Goal: Find specific page/section: Find specific page/section

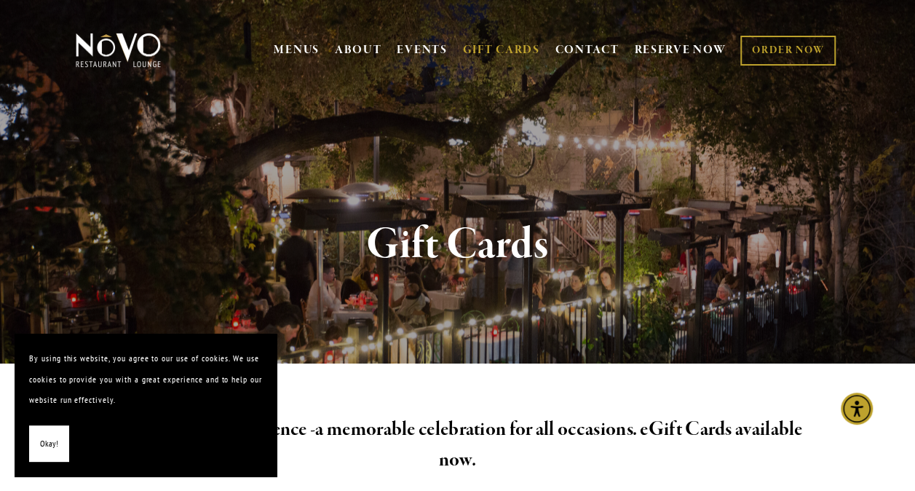
click at [43, 440] on span "Okay!" at bounding box center [49, 443] width 18 height 21
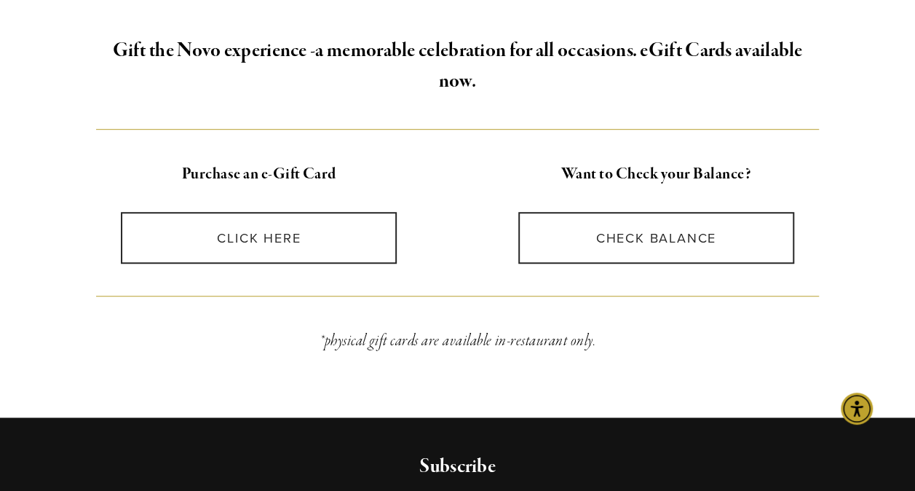
scroll to position [381, 0]
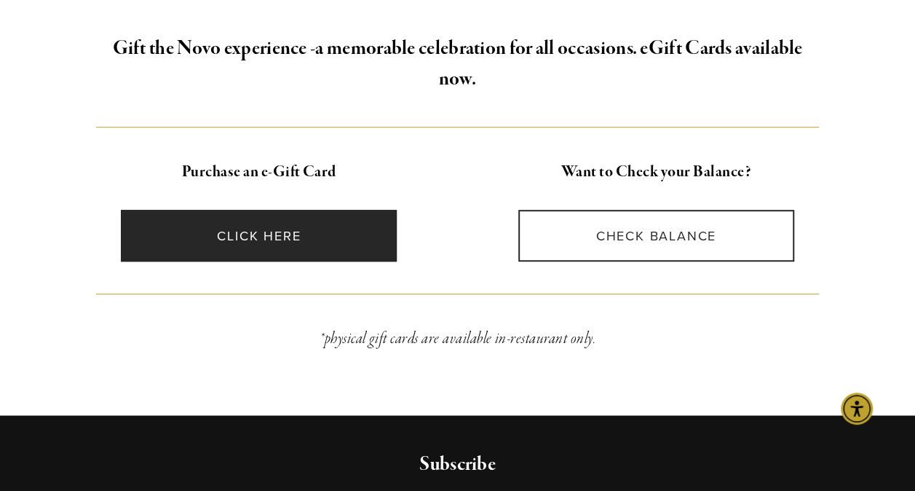
click at [271, 244] on link "CLICK HERE" at bounding box center [259, 236] width 276 height 52
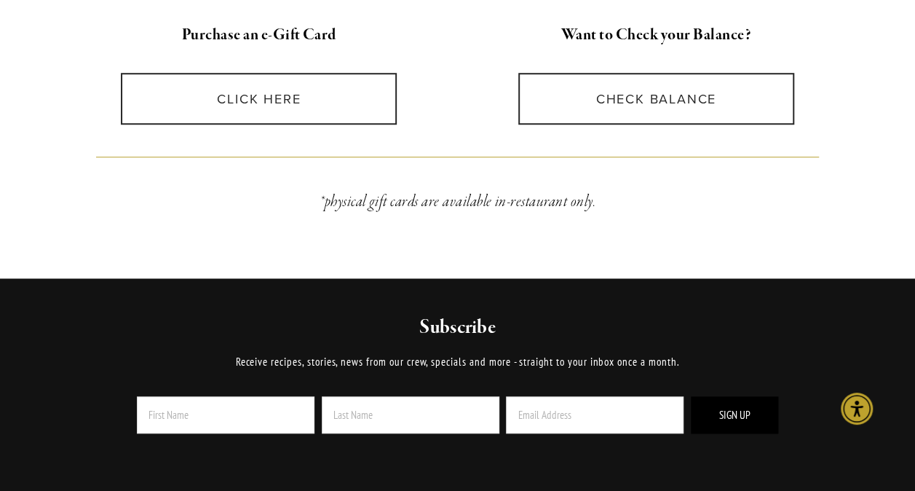
scroll to position [519, 0]
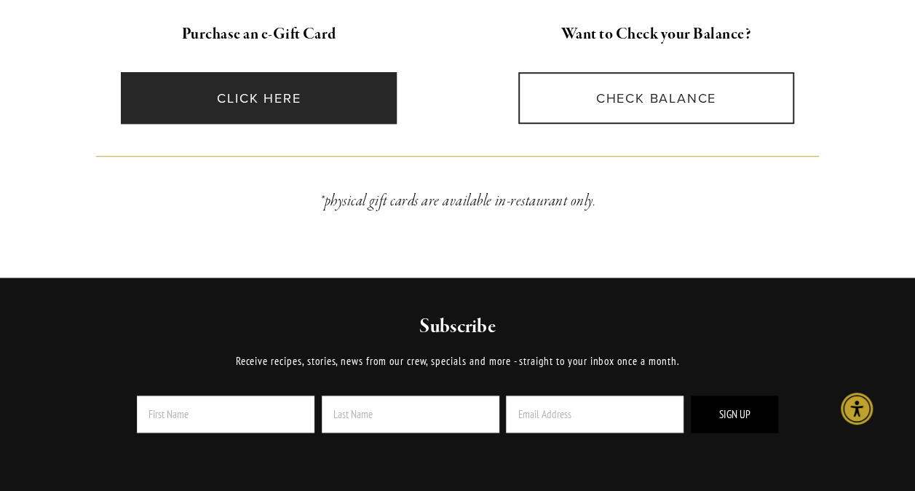
click at [323, 106] on link "CLICK HERE" at bounding box center [259, 98] width 276 height 52
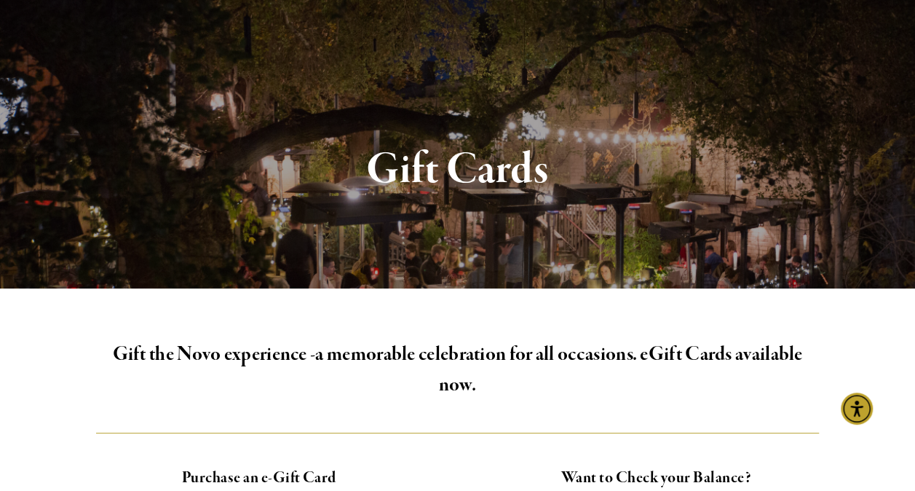
scroll to position [0, 0]
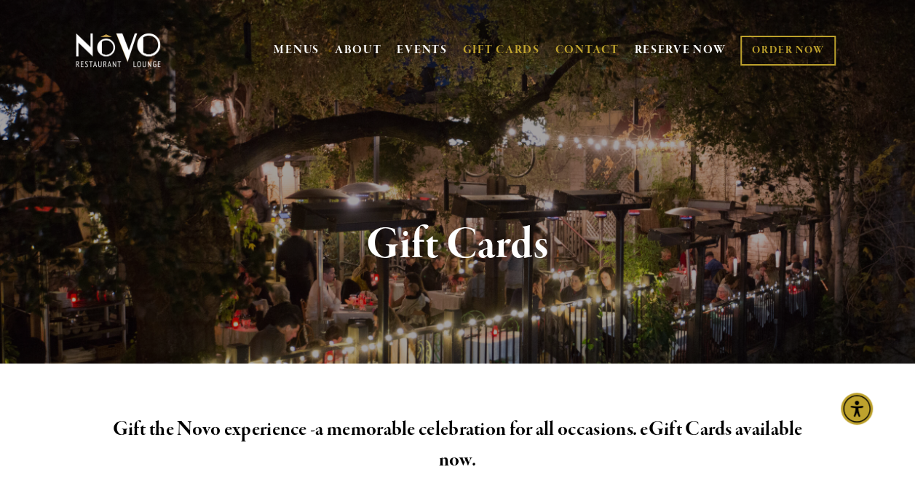
click at [564, 49] on link "CONTACT" at bounding box center [588, 50] width 64 height 28
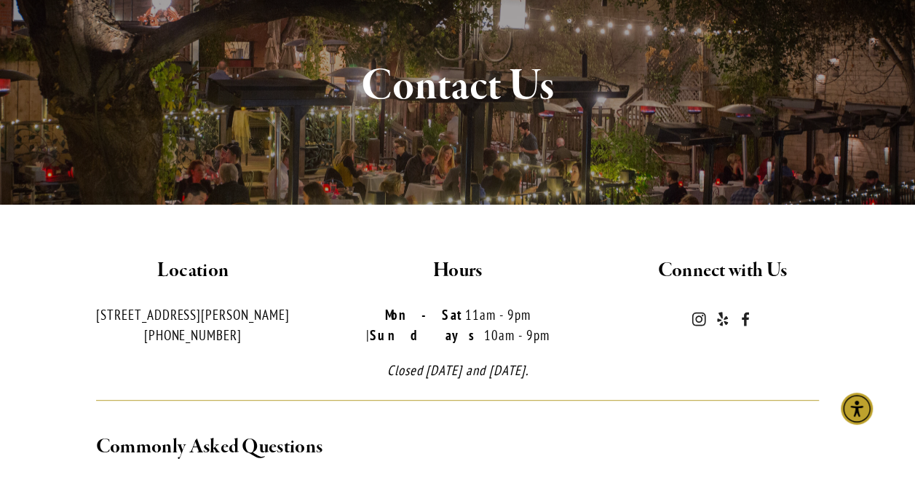
scroll to position [181, 0]
